Goal: Find specific page/section: Find specific page/section

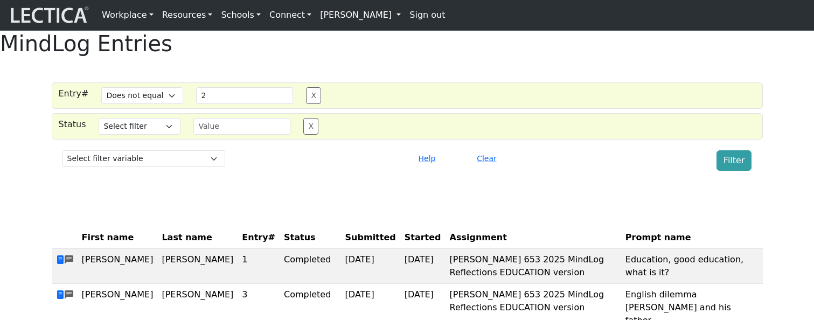
select select "not_iexact"
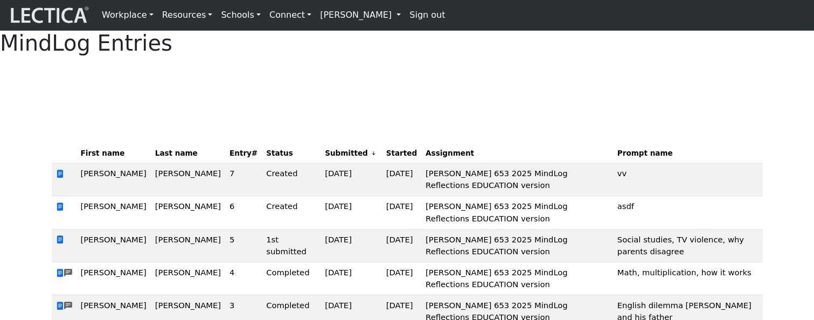
scroll to position [2, 0]
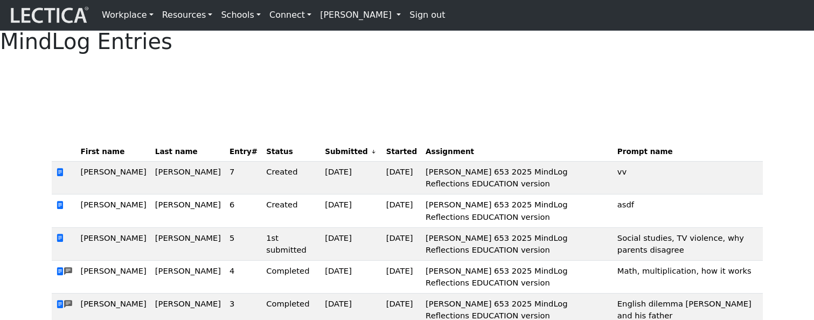
click at [370, 156] on span at bounding box center [374, 151] width 8 height 9
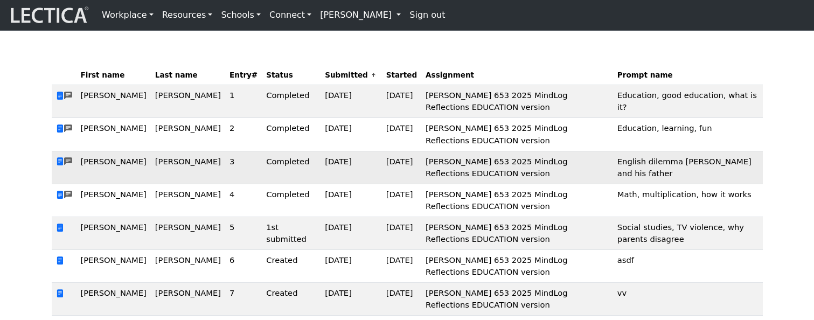
scroll to position [78, 0]
click at [382, 86] on th "Started" at bounding box center [401, 76] width 39 height 20
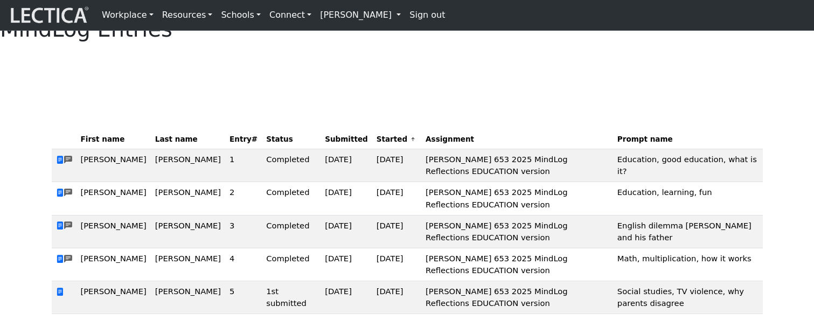
scroll to position [13, 0]
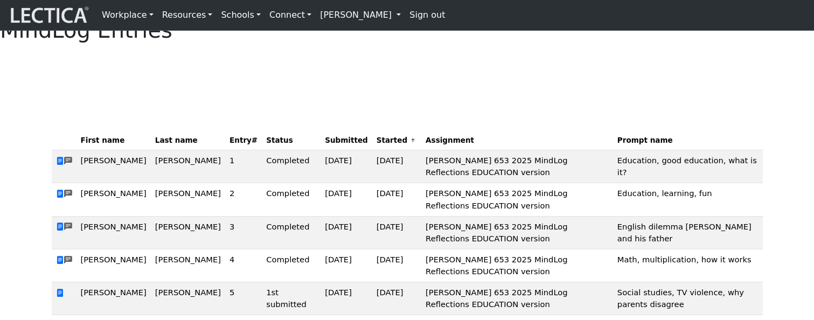
click at [633, 145] on span "Prompt name" at bounding box center [644, 140] width 55 height 11
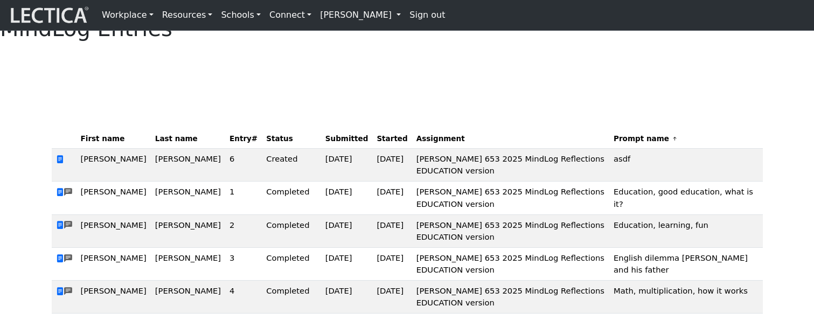
scroll to position [8, 0]
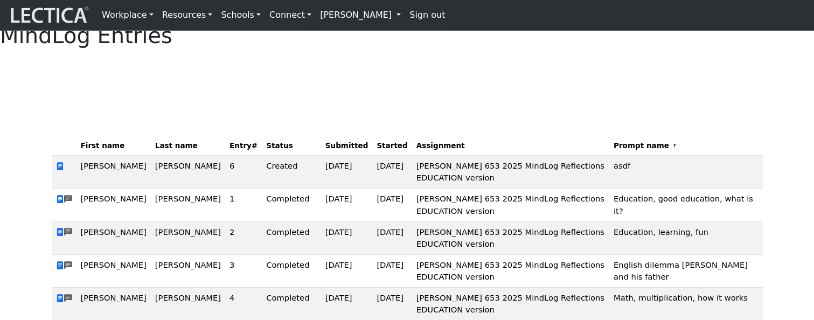
click at [230, 151] on span "Entry#" at bounding box center [244, 145] width 28 height 11
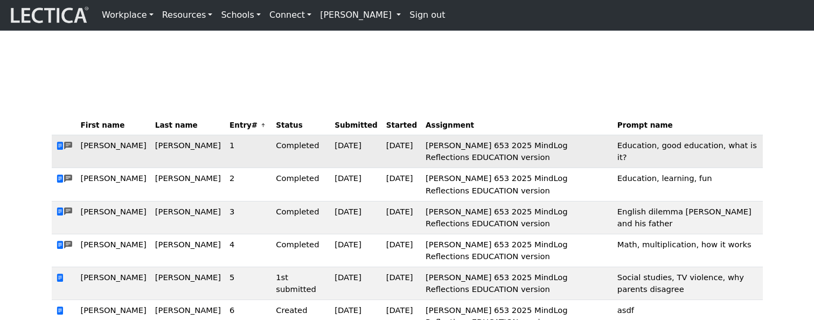
scroll to position [0, 0]
